Goal: Transaction & Acquisition: Purchase product/service

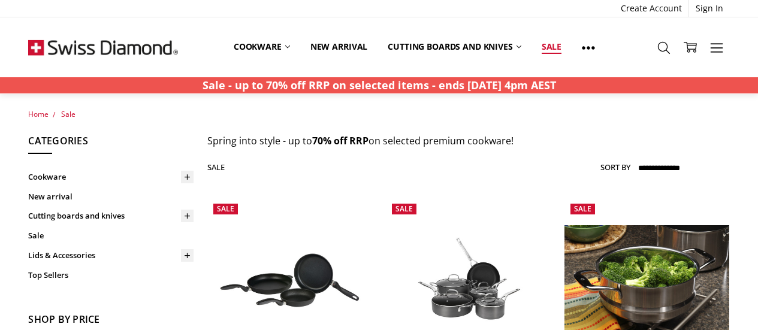
scroll to position [6095, 0]
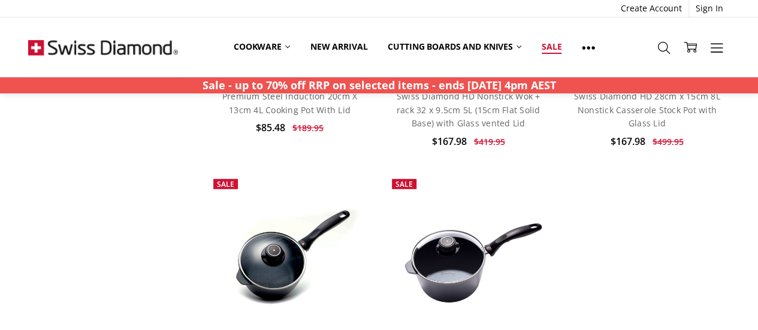
click at [556, 47] on link "Sale" at bounding box center [551, 47] width 40 height 26
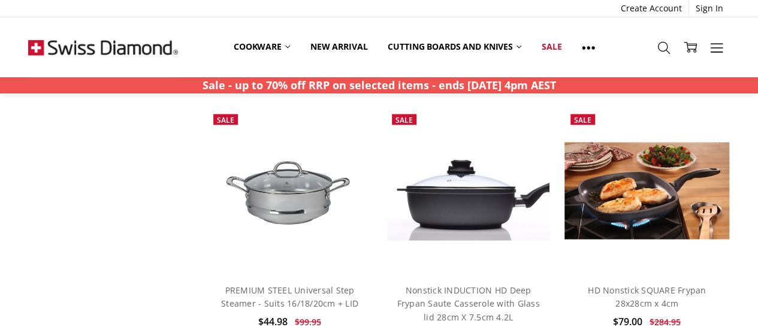
scroll to position [3378, 0]
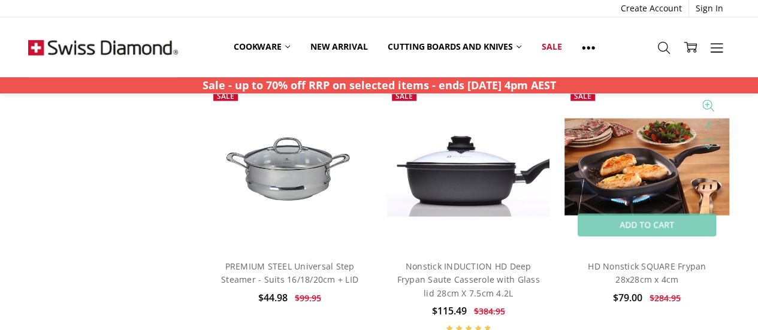
click at [625, 155] on img at bounding box center [646, 167] width 165 height 98
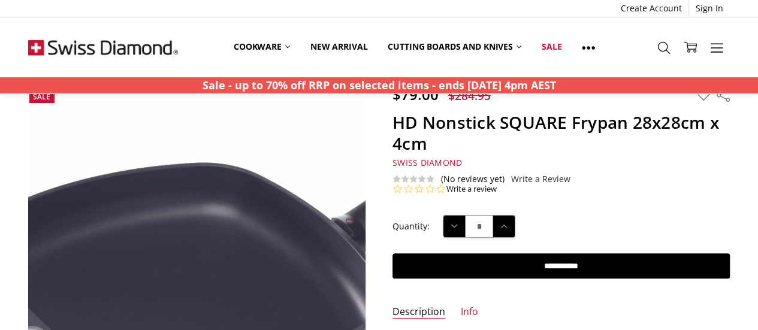
scroll to position [24, 0]
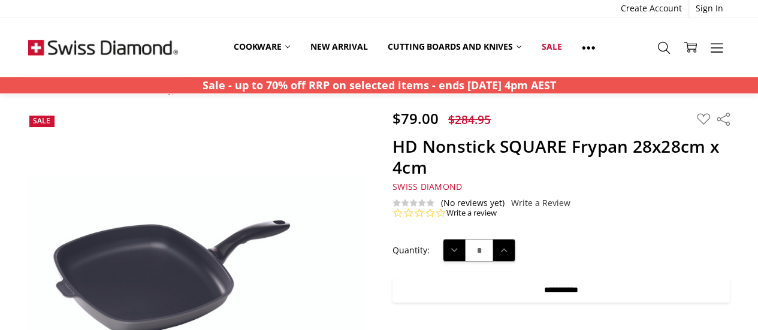
click at [500, 285] on input "**********" at bounding box center [560, 289] width 337 height 25
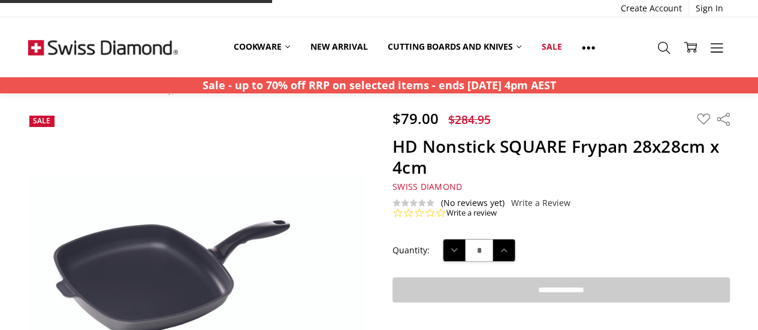
type input "**********"
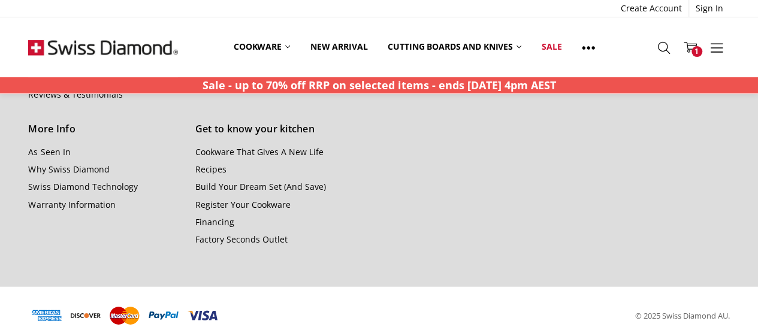
scroll to position [1394, 0]
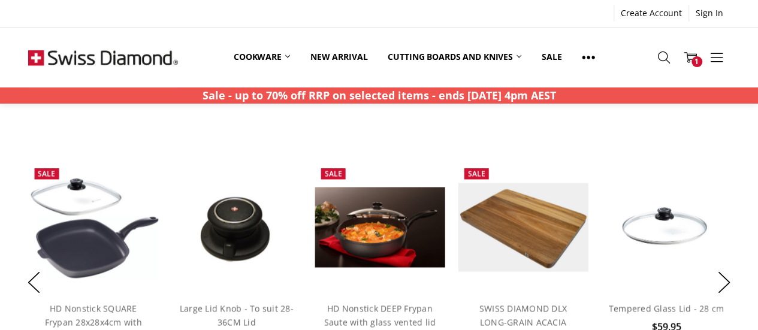
scroll to position [892, 0]
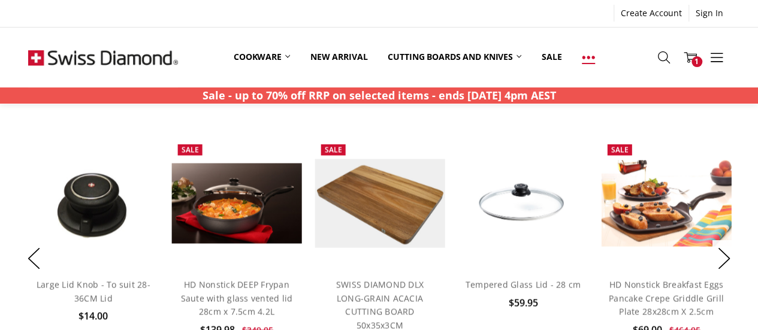
click at [593, 58] on use at bounding box center [588, 57] width 13 height 3
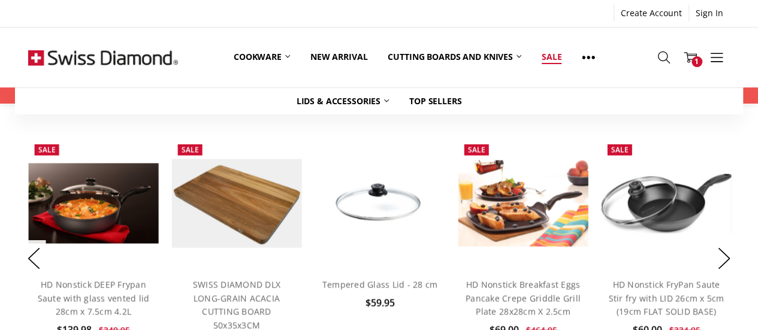
click at [555, 55] on link "Sale" at bounding box center [551, 57] width 40 height 26
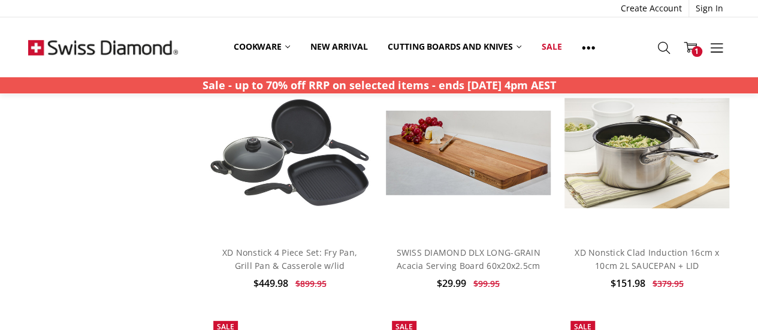
scroll to position [1659, 0]
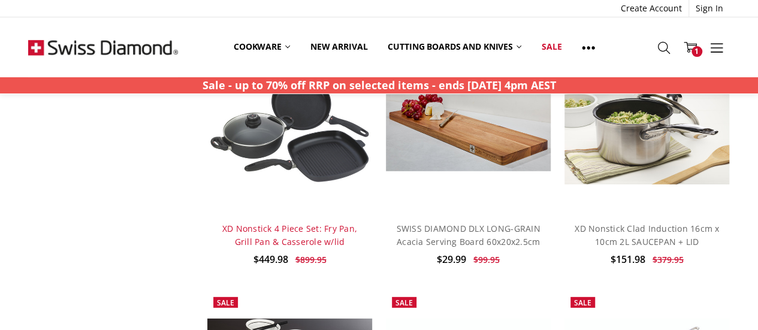
click at [277, 229] on link "XD Nonstick 4 Piece Set: Fry Pan, Grill Pan & Casserole w/lid" at bounding box center [289, 235] width 135 height 25
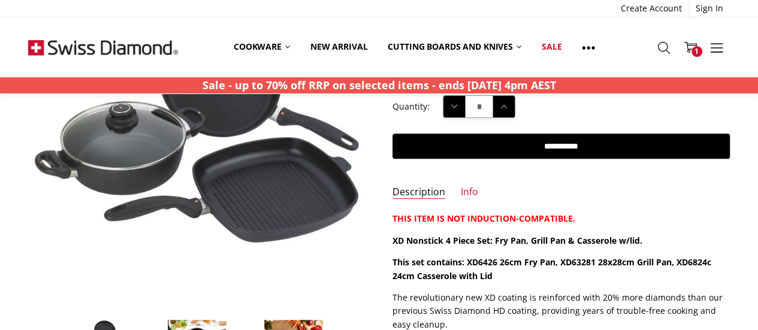
scroll to position [144, 0]
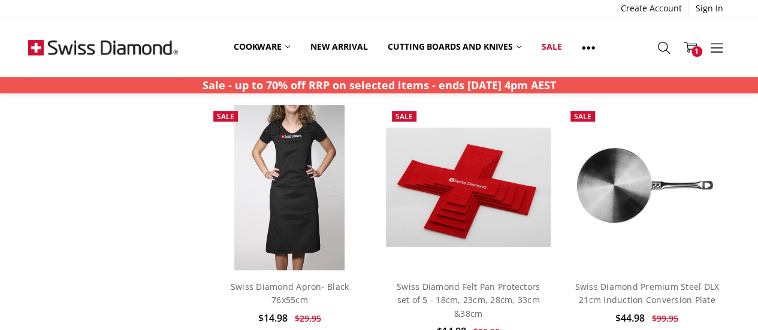
scroll to position [340, 0]
